Goal: Check status

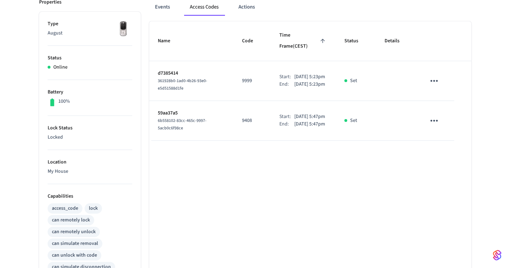
scroll to position [5, 0]
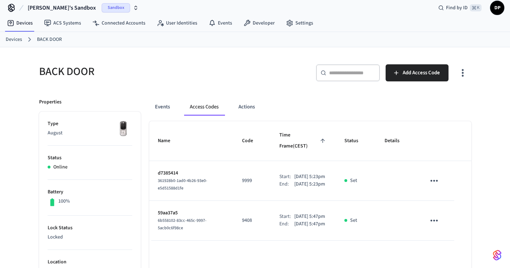
click at [20, 42] on link "Devices" at bounding box center [14, 39] width 16 height 7
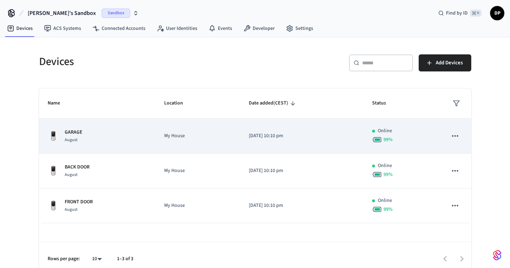
scroll to position [8, 0]
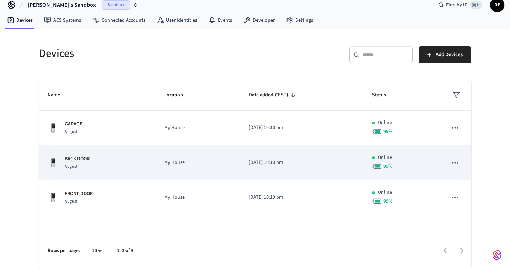
click at [267, 159] on p "[DATE] 10:10 pm" at bounding box center [302, 162] width 106 height 7
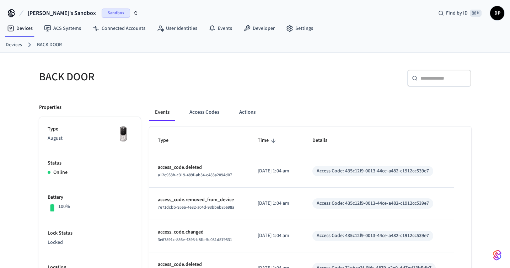
scroll to position [69, 0]
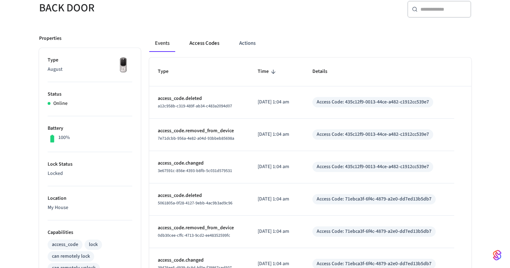
click at [212, 43] on button "Access Codes" at bounding box center [204, 43] width 41 height 17
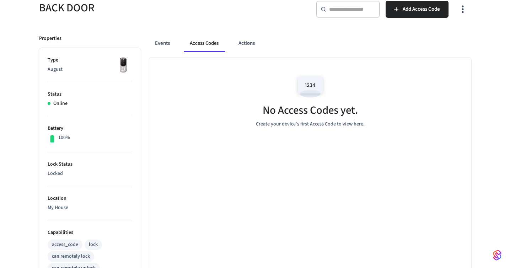
click at [379, 42] on div "Events Access Codes Actions" at bounding box center [310, 43] width 322 height 17
